Goal: Task Accomplishment & Management: Use online tool/utility

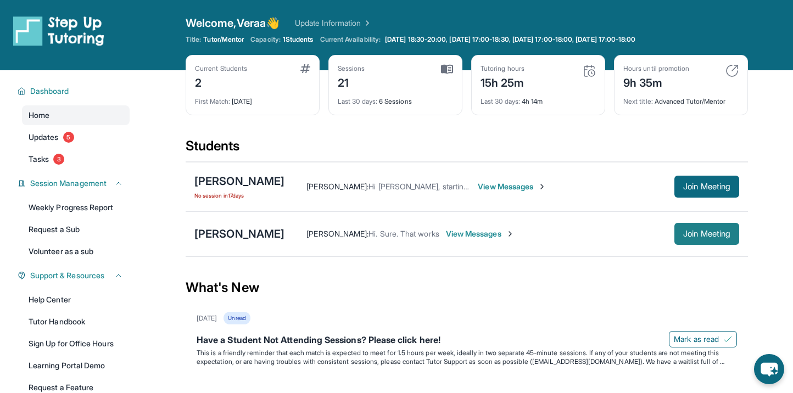
click at [717, 240] on button "Join Meeting" at bounding box center [706, 234] width 65 height 22
click at [682, 241] on button "Join Meeting" at bounding box center [706, 234] width 65 height 22
